Goal: Find specific page/section: Find specific page/section

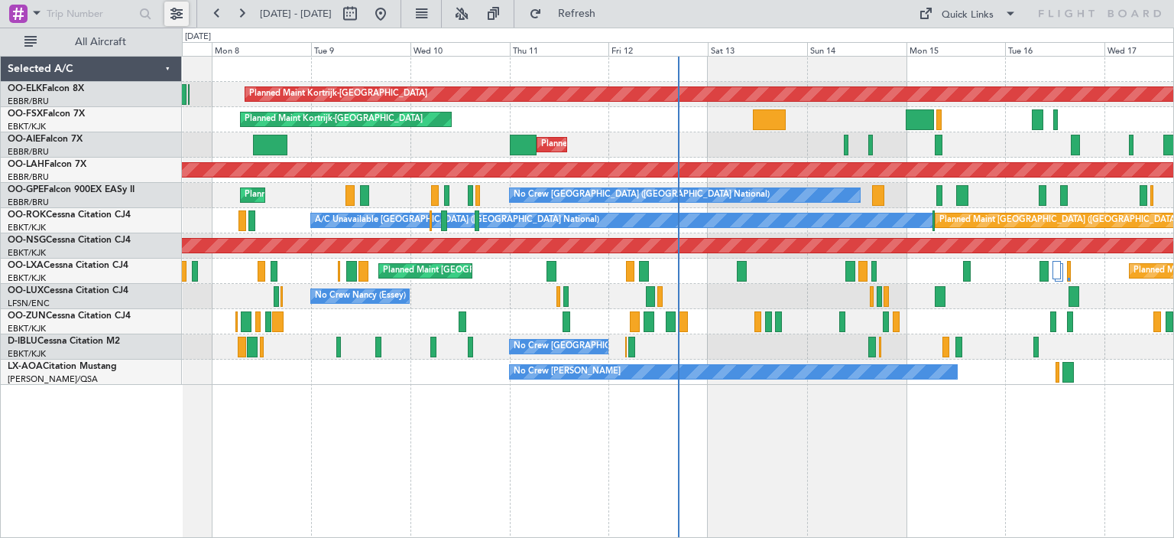
click at [180, 8] on button at bounding box center [176, 14] width 24 height 24
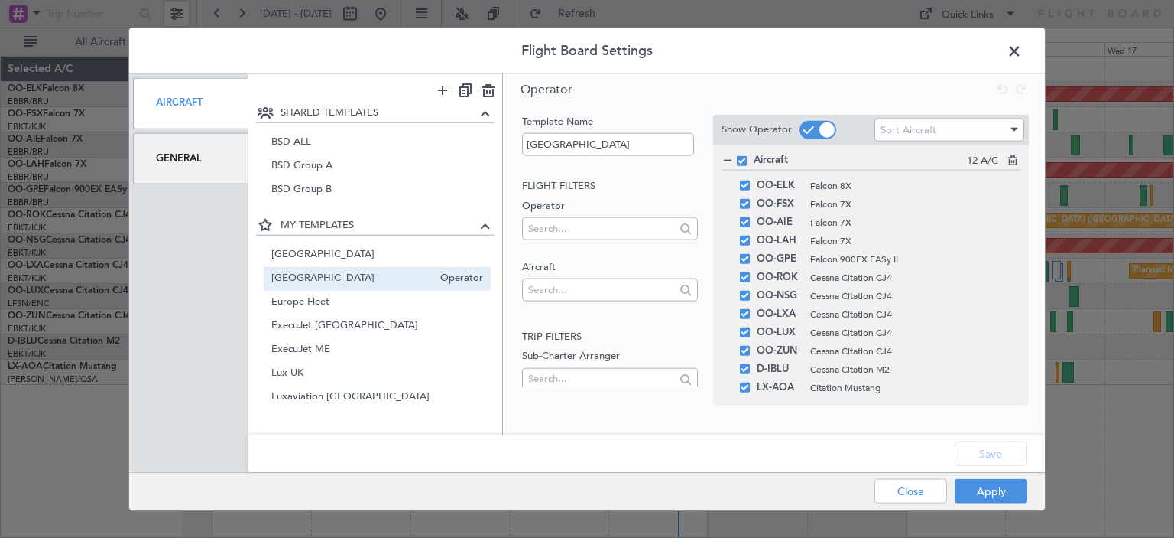
scroll to position [113, 0]
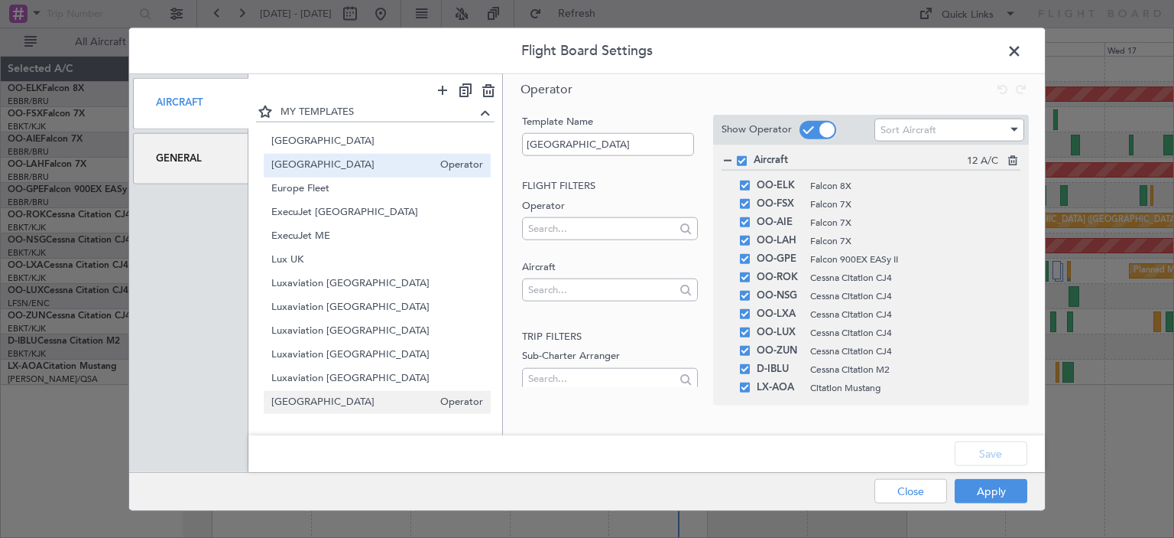
click at [362, 401] on span "South Africa" at bounding box center [352, 403] width 162 height 16
type input "South Africa"
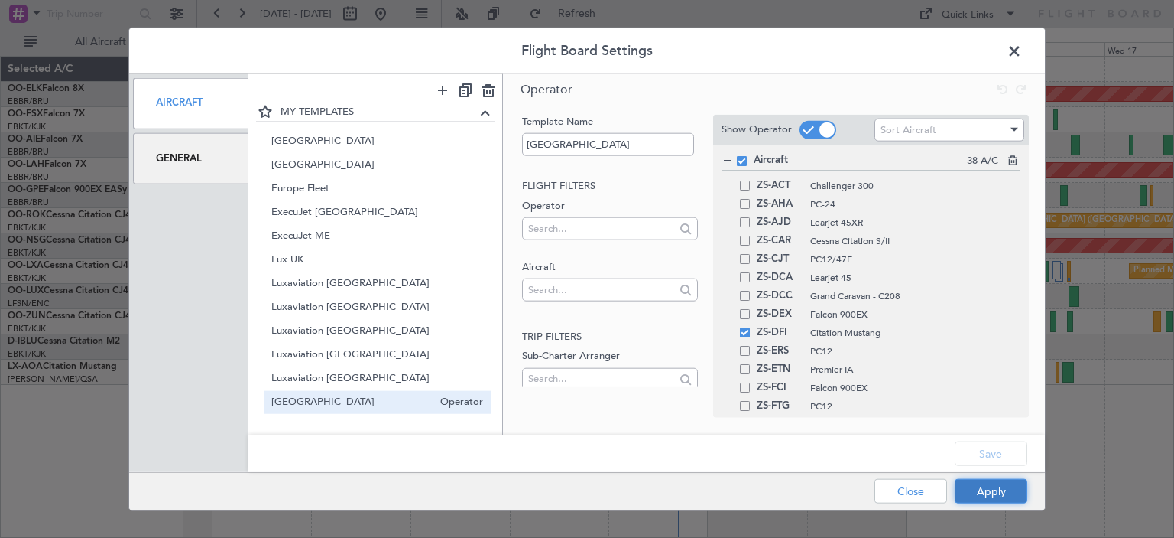
click at [993, 484] on button "Apply" at bounding box center [991, 491] width 73 height 24
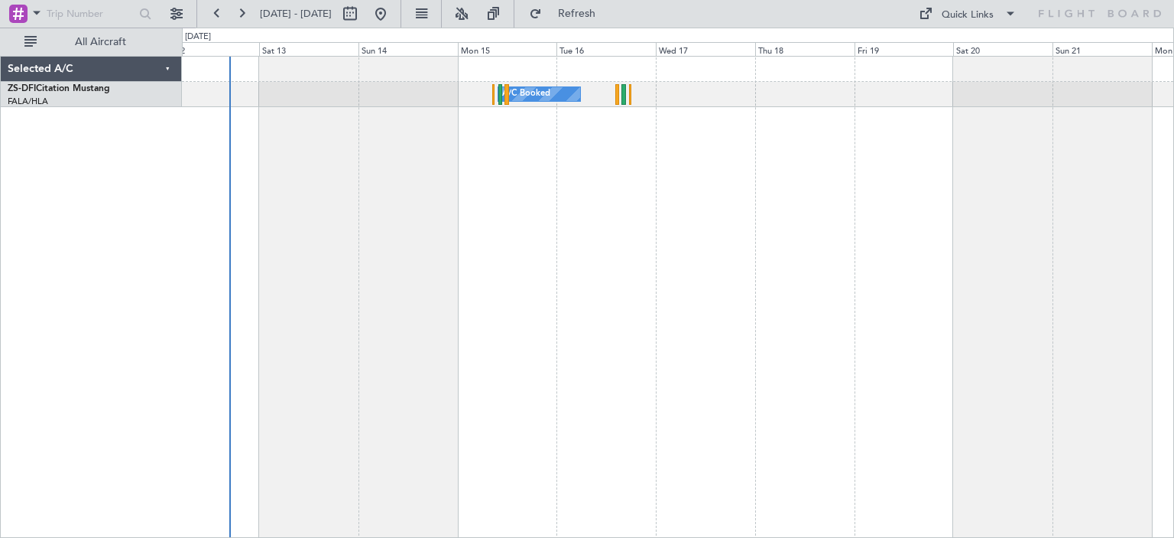
click at [491, 206] on div "A/C Booked" at bounding box center [678, 297] width 992 height 482
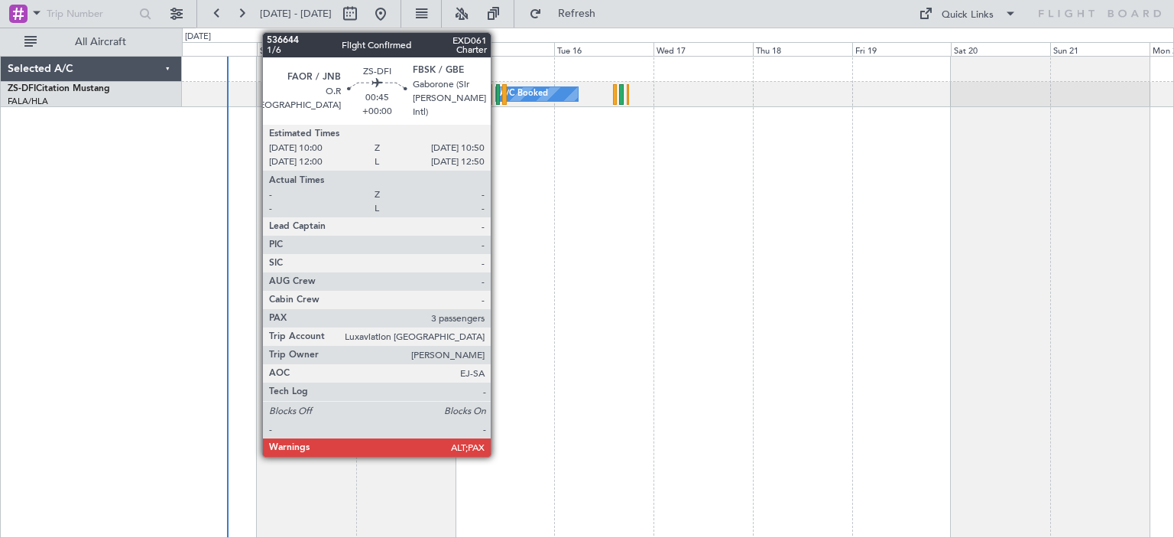
click at [498, 93] on div at bounding box center [498, 94] width 4 height 21
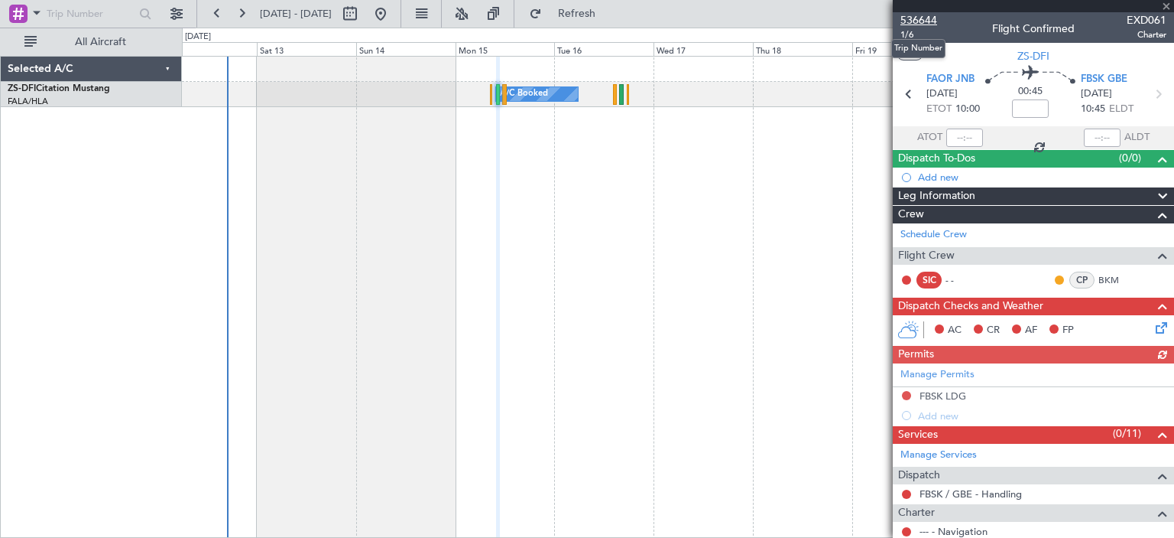
click at [930, 19] on span "536644" at bounding box center [919, 20] width 37 height 16
click at [1168, 4] on span at bounding box center [1166, 7] width 15 height 14
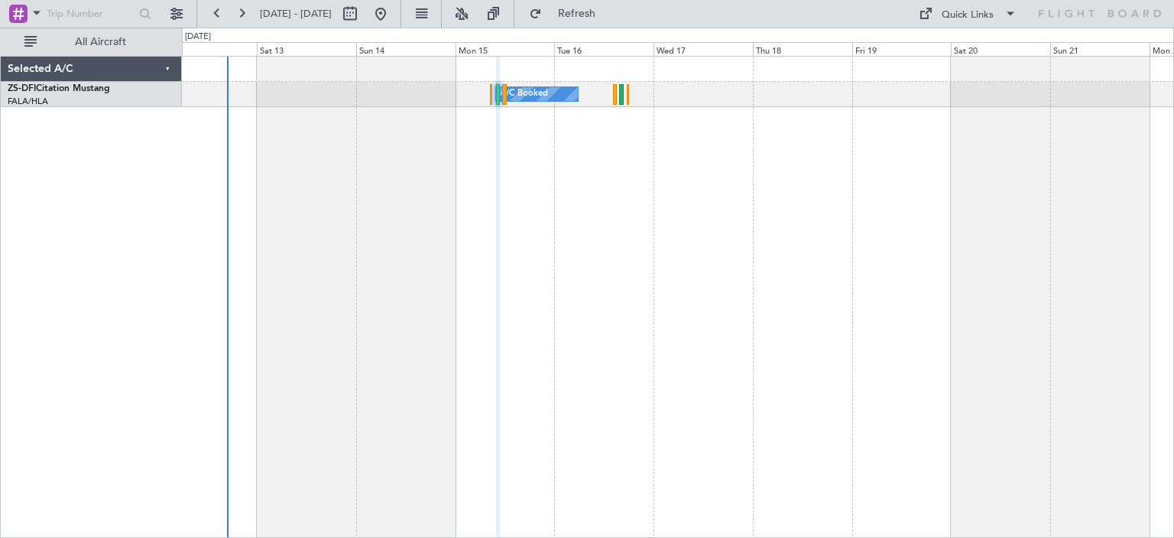
type input "0"
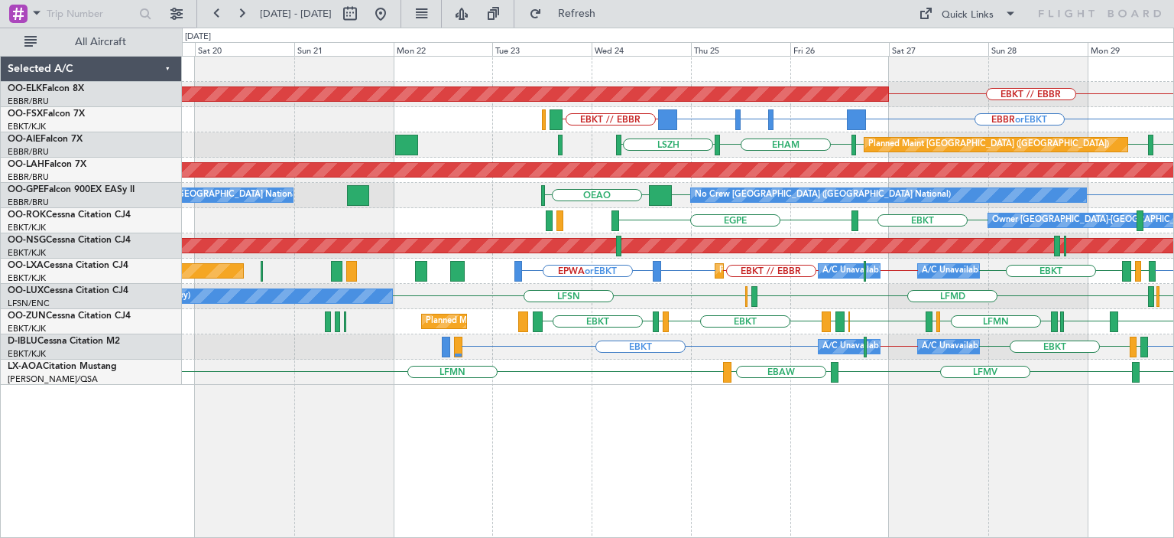
click at [779, 367] on div "EBKT // EBBR Planned Maint [GEOGRAPHIC_DATA]-[GEOGRAPHIC_DATA] EBKT // EBBR EBB…" at bounding box center [678, 221] width 992 height 328
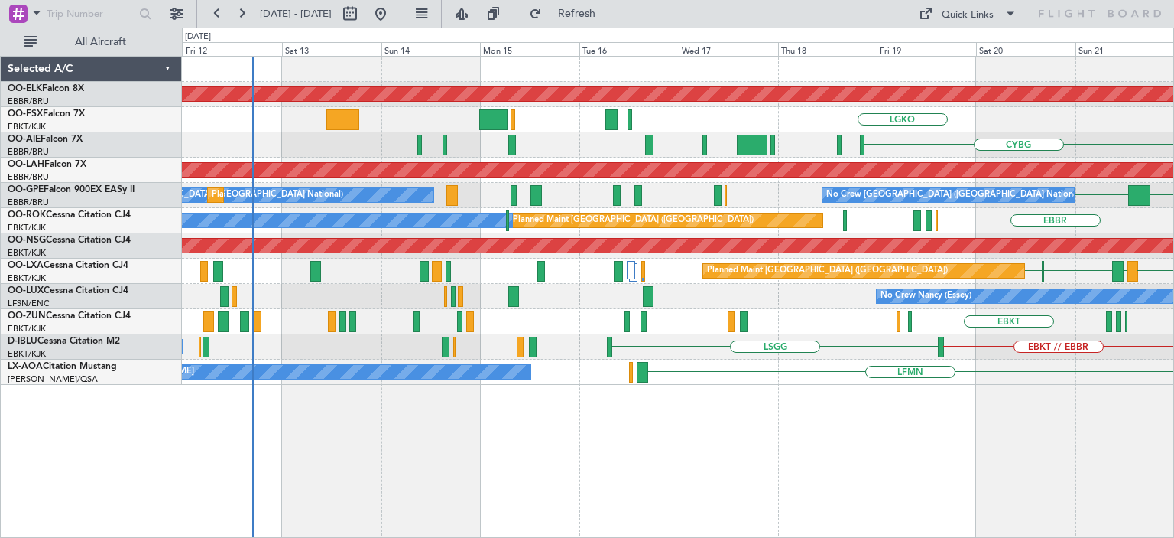
click at [430, 281] on div "Planned Maint Kortrijk-[GEOGRAPHIC_DATA] LGKO LGAV EBKT // EBBR Planned Maint […" at bounding box center [678, 221] width 992 height 328
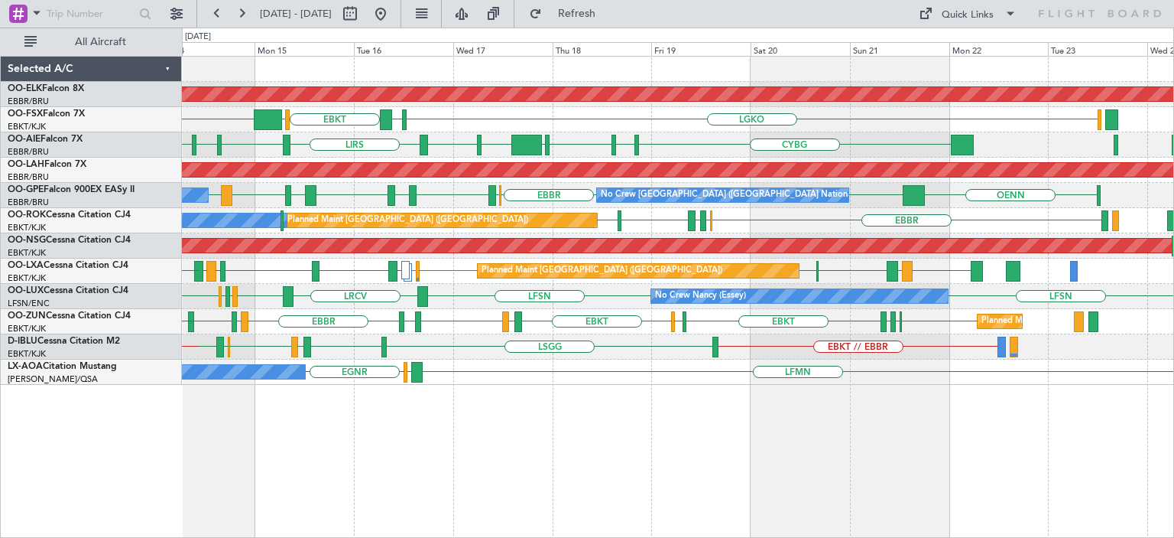
click at [547, 326] on div "Planned Maint Kortrijk-[GEOGRAPHIC_DATA] LGKO LGAV EBKT [GEOGRAPHIC_DATA] KTEB …" at bounding box center [678, 221] width 992 height 328
